Goal: Task Accomplishment & Management: Use online tool/utility

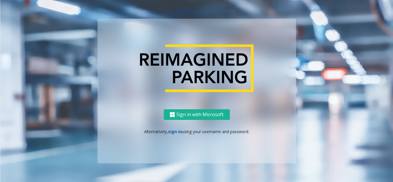
click at [175, 130] on link "sign in" at bounding box center [175, 131] width 14 height 5
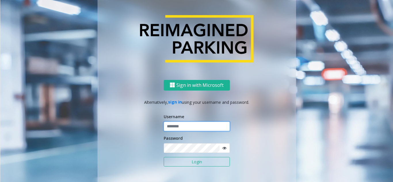
type input "**********"
click at [189, 164] on button "Login" at bounding box center [197, 162] width 66 height 10
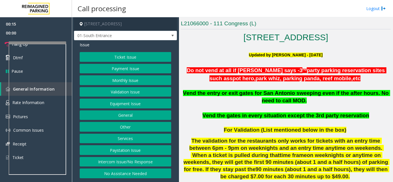
scroll to position [144, 0]
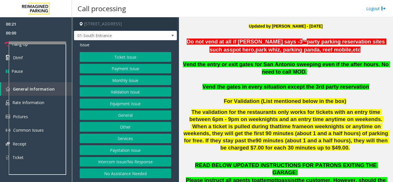
click at [121, 105] on button "Equipment Issue" at bounding box center [126, 104] width 92 height 10
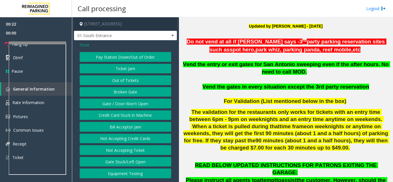
click at [121, 81] on button "Out of Tickets" at bounding box center [126, 80] width 92 height 10
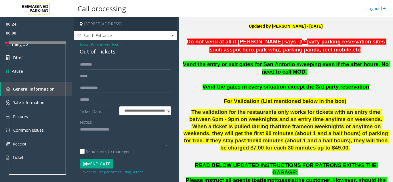
click at [100, 54] on div "Out of Tickets" at bounding box center [126, 52] width 92 height 8
copy div "Out of Tickets"
drag, startPoint x: 100, startPoint y: 133, endPoint x: 359, endPoint y: 132, distance: 259.2
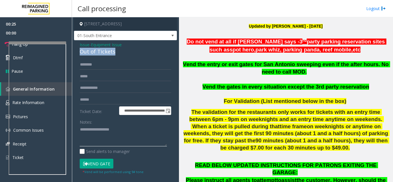
click at [100, 134] on textarea at bounding box center [123, 136] width 87 height 22
paste textarea "**********"
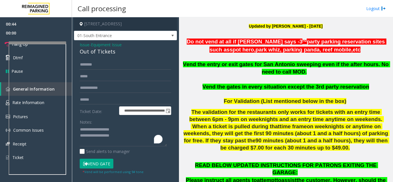
click at [99, 163] on button "Vend Gate" at bounding box center [97, 164] width 34 height 10
click at [117, 137] on textarea "To enrich screen reader interactions, please activate Accessibility in Grammarl…" at bounding box center [123, 136] width 87 height 22
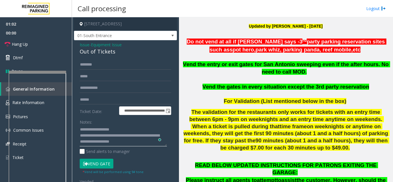
click at [32, 73] on div at bounding box center [38, 72] width 58 height 2
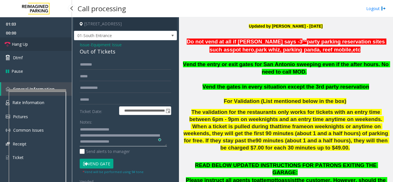
type textarea "**********"
click at [22, 42] on span "Hang Up" at bounding box center [20, 44] width 16 height 6
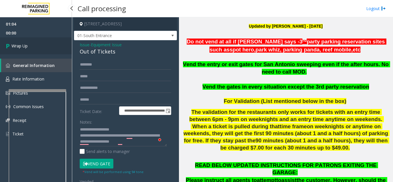
click at [22, 42] on link "Wrap Up" at bounding box center [36, 45] width 72 height 17
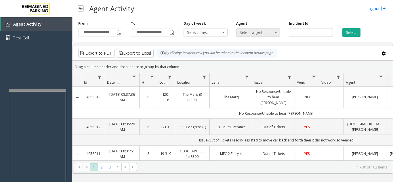
click at [259, 29] on span "Select agent..." at bounding box center [254, 33] width 35 height 8
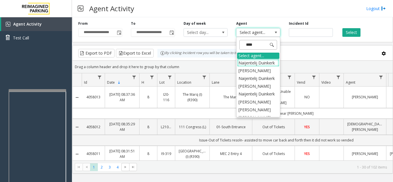
type input "*****"
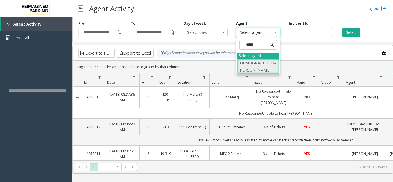
click at [255, 62] on li "[DEMOGRAPHIC_DATA][PERSON_NAME]" at bounding box center [258, 66] width 42 height 15
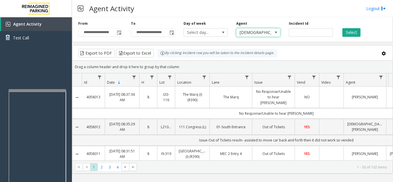
click at [374, 177] on div "**********" at bounding box center [232, 99] width 321 height 165
click at [355, 31] on button "Select" at bounding box center [352, 32] width 18 height 9
click at [354, 33] on button "Select" at bounding box center [352, 32] width 18 height 9
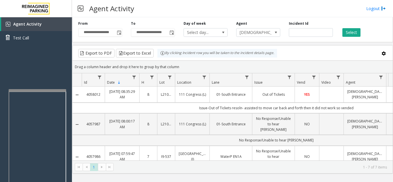
scroll to position [135, 0]
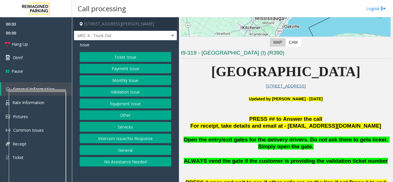
scroll to position [86, 0]
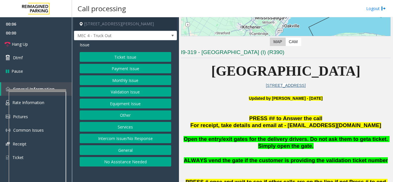
click at [124, 128] on button "Services" at bounding box center [126, 127] width 92 height 10
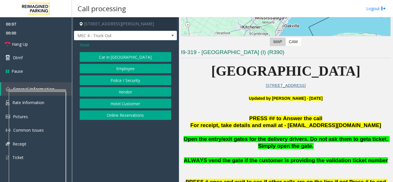
click at [124, 90] on button "Vendor" at bounding box center [126, 92] width 92 height 10
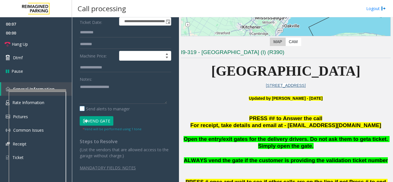
scroll to position [78, 0]
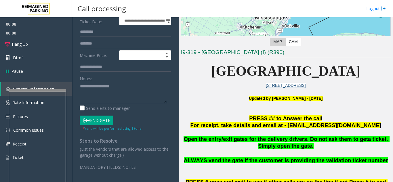
click at [97, 118] on button "Vend Gate" at bounding box center [97, 121] width 34 height 10
click at [96, 92] on textarea "To enrich screen reader interactions, please activate Accessibility in Grammarl…" at bounding box center [123, 93] width 87 height 22
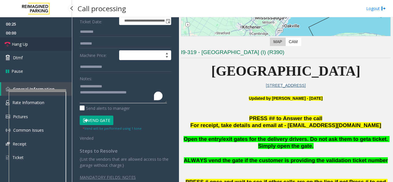
type textarea "**********"
click at [19, 49] on link "Hang Up" at bounding box center [36, 44] width 72 height 14
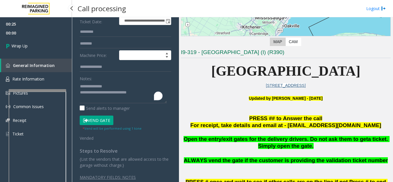
click at [19, 49] on link "Wrap Up" at bounding box center [36, 45] width 72 height 17
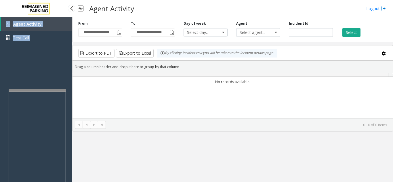
click at [19, 49] on div "Agent Activity Test Call" at bounding box center [36, 108] width 72 height 182
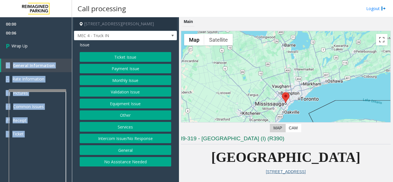
click at [136, 137] on button "Intercom Issue/No Response" at bounding box center [126, 139] width 92 height 10
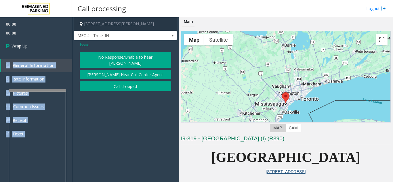
click at [124, 81] on button "Call dropped" at bounding box center [126, 86] width 92 height 10
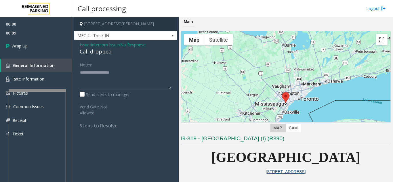
click at [98, 54] on div "Call dropped" at bounding box center [126, 52] width 92 height 8
copy div "Call dropped"
click at [86, 75] on textarea at bounding box center [126, 79] width 92 height 22
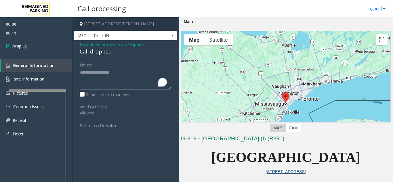
paste textarea "**********"
type textarea "**********"
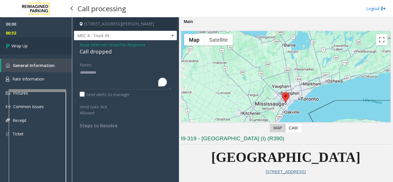
click at [27, 46] on span "Wrap Up" at bounding box center [20, 46] width 16 height 6
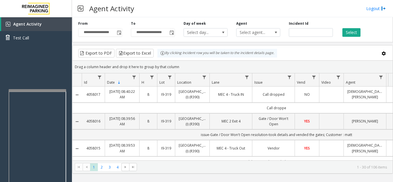
click at [280, 97] on link "Call dropped" at bounding box center [273, 94] width 35 height 5
click at [261, 109] on td "Call droppe" at bounding box center [277, 108] width 390 height 11
click at [266, 101] on td "Call dropped" at bounding box center [273, 95] width 43 height 16
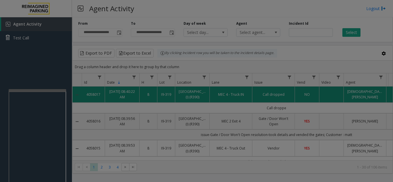
click at [266, 101] on body "**********" at bounding box center [196, 91] width 393 height 182
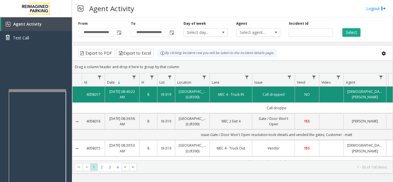
click at [266, 101] on td "Call dropped" at bounding box center [273, 95] width 43 height 16
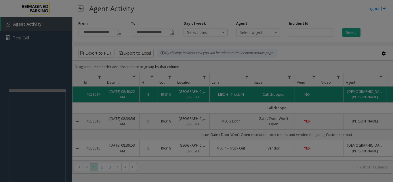
click at [266, 101] on body "**********" at bounding box center [196, 91] width 393 height 182
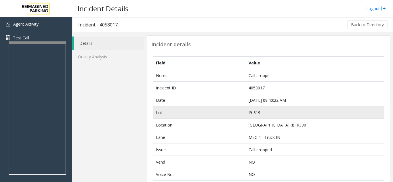
scroll to position [58, 0]
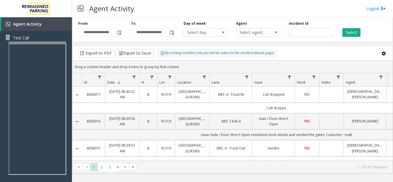
click at [314, 97] on link "NO" at bounding box center [307, 94] width 17 height 5
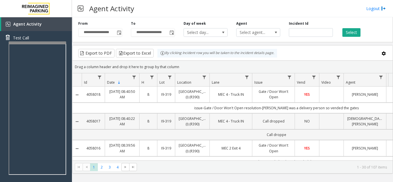
click at [274, 124] on link "Call dropped" at bounding box center [273, 121] width 35 height 5
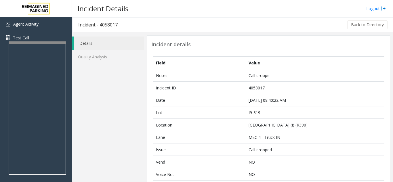
scroll to position [29, 0]
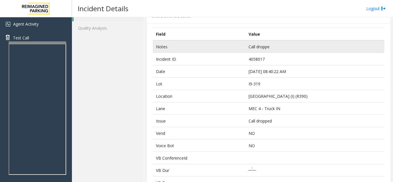
click at [266, 48] on td "Call droppe" at bounding box center [315, 46] width 139 height 13
click at [271, 46] on td "Call droppe" at bounding box center [315, 46] width 139 height 13
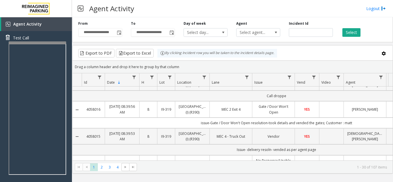
scroll to position [29, 0]
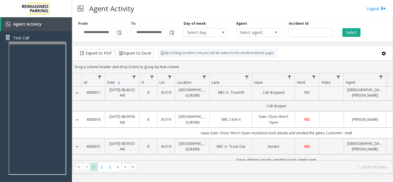
click at [288, 95] on link "Call dropped" at bounding box center [273, 92] width 35 height 5
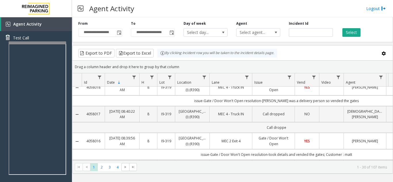
scroll to position [29, 0]
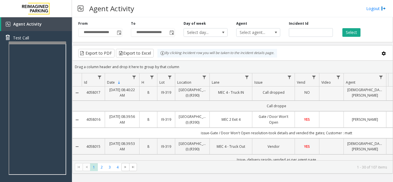
click at [361, 98] on link "[DEMOGRAPHIC_DATA][PERSON_NAME]" at bounding box center [365, 92] width 35 height 11
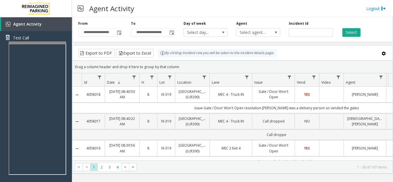
click at [129, 127] on link "[DATE] 08:40:22 AM" at bounding box center [122, 121] width 27 height 11
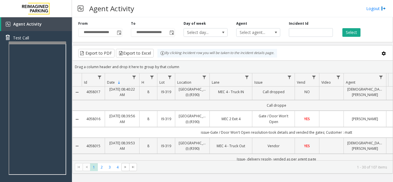
scroll to position [29, 0]
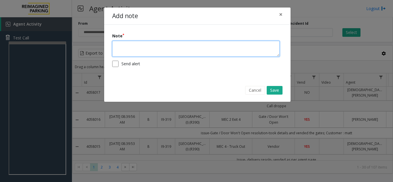
drag, startPoint x: 268, startPoint y: 107, endPoint x: 147, endPoint y: 45, distance: 135.9
click at [147, 45] on textarea at bounding box center [196, 49] width 168 height 16
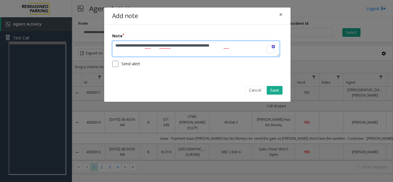
drag, startPoint x: 179, startPoint y: 46, endPoint x: 196, endPoint y: 46, distance: 16.7
click at [196, 46] on textarea "**********" at bounding box center [196, 49] width 168 height 16
click at [233, 46] on textarea "**********" at bounding box center [196, 49] width 168 height 16
type textarea "**********"
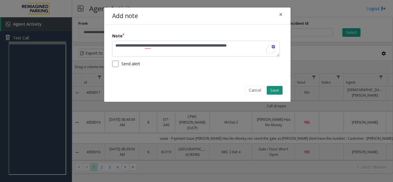
click at [272, 88] on button "Save" at bounding box center [275, 90] width 16 height 9
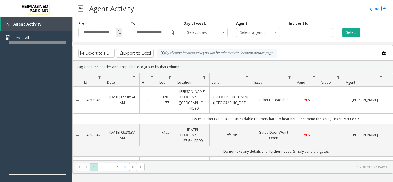
scroll to position [29, 0]
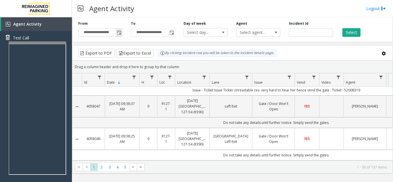
click at [118, 33] on span "Toggle popup" at bounding box center [119, 33] width 5 height 5
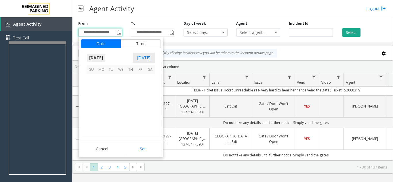
scroll to position [103283, 0]
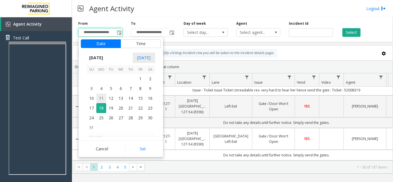
click at [98, 97] on span "11" at bounding box center [101, 99] width 10 height 10
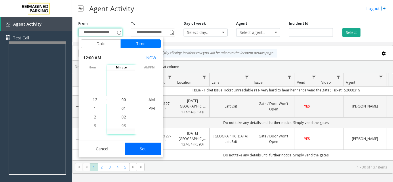
click at [143, 147] on button "Set" at bounding box center [143, 149] width 36 height 13
type input "**********"
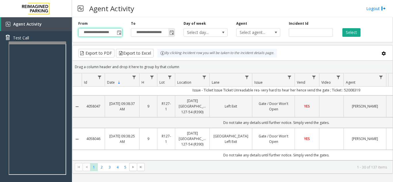
click at [172, 32] on span "Toggle popup" at bounding box center [172, 33] width 5 height 5
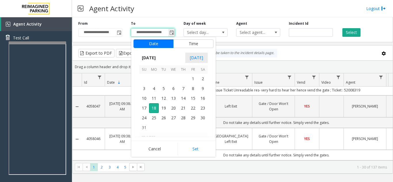
scroll to position [9, 0]
click at [143, 110] on span "17" at bounding box center [144, 108] width 10 height 10
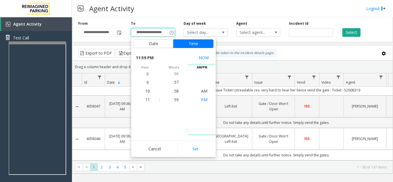
click at [202, 96] on li "PM" at bounding box center [204, 100] width 20 height 9
click at [201, 100] on span "PM" at bounding box center [204, 99] width 6 height 5
click at [200, 149] on button "Set" at bounding box center [196, 149] width 36 height 13
type input "**********"
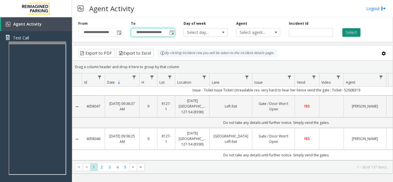
click at [361, 31] on button "Select" at bounding box center [352, 32] width 18 height 9
click at [356, 31] on button "Select" at bounding box center [352, 32] width 18 height 9
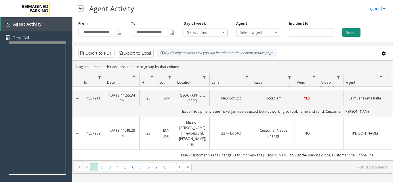
click at [347, 32] on button "Select" at bounding box center [352, 32] width 18 height 9
click at [143, 51] on button "Export to Excel" at bounding box center [135, 53] width 38 height 9
click at [135, 50] on button "Export to Excel" at bounding box center [135, 53] width 38 height 9
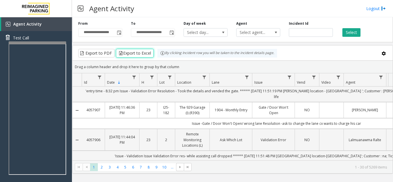
scroll to position [115, 0]
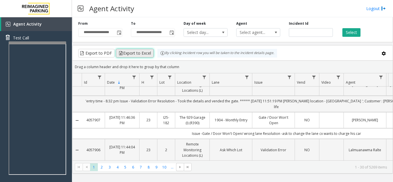
click at [132, 53] on button "Export to Excel" at bounding box center [135, 53] width 38 height 9
click at [354, 35] on button "Select" at bounding box center [352, 32] width 18 height 9
click at [118, 34] on span "Toggle popup" at bounding box center [119, 33] width 5 height 5
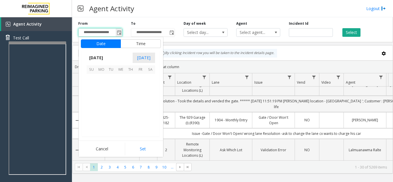
scroll to position [103283, 0]
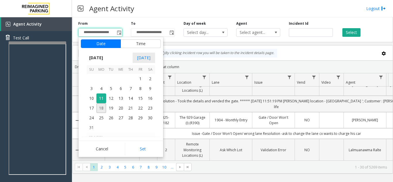
click at [101, 111] on span "18" at bounding box center [101, 108] width 10 height 10
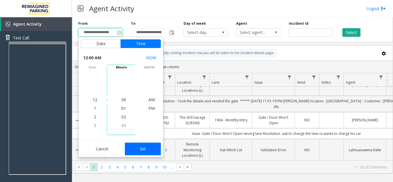
click at [145, 148] on button "Set" at bounding box center [143, 149] width 36 height 13
type input "**********"
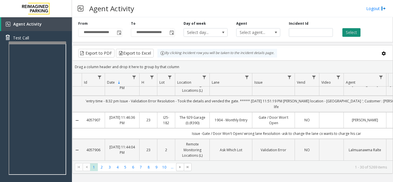
click at [352, 29] on button "Select" at bounding box center [352, 32] width 18 height 9
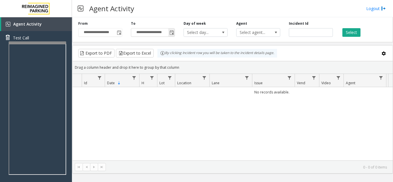
click at [171, 35] on span "Toggle popup" at bounding box center [172, 33] width 5 height 5
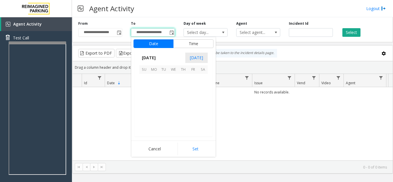
scroll to position [9, 0]
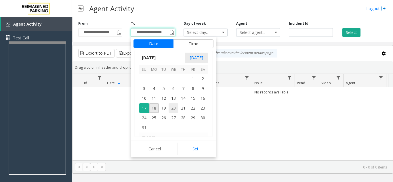
click at [171, 111] on span "20" at bounding box center [174, 108] width 10 height 10
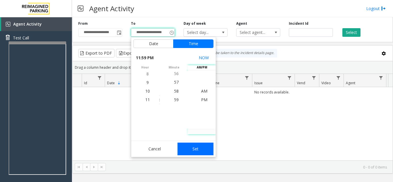
click at [198, 152] on button "Set" at bounding box center [196, 149] width 36 height 13
type input "**********"
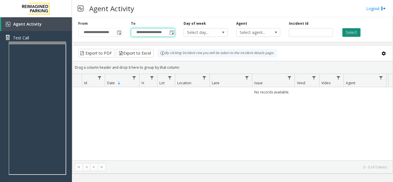
click at [345, 34] on button "Select" at bounding box center [352, 32] width 18 height 9
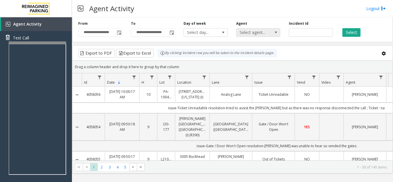
click at [265, 34] on span "Select agent..." at bounding box center [254, 33] width 35 height 8
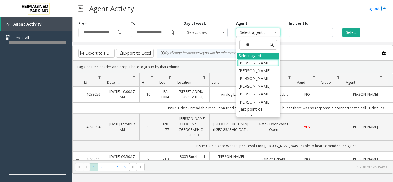
type input "***"
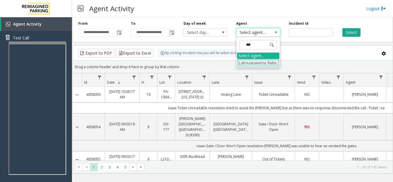
click at [259, 64] on li "Lalmuanawma Ralte" at bounding box center [258, 63] width 42 height 8
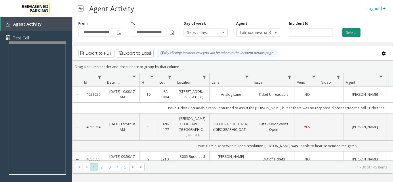
click at [349, 34] on button "Select" at bounding box center [352, 32] width 18 height 9
